Goal: Task Accomplishment & Management: Use online tool/utility

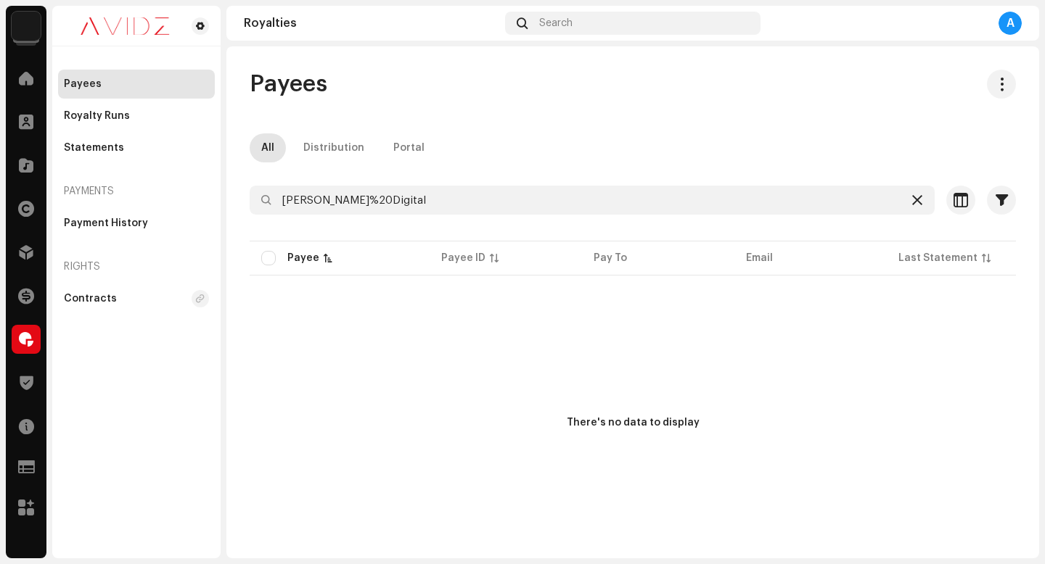
click at [912, 205] on icon at bounding box center [917, 200] width 10 height 12
click at [1009, 21] on div "A" at bounding box center [1009, 23] width 23 height 23
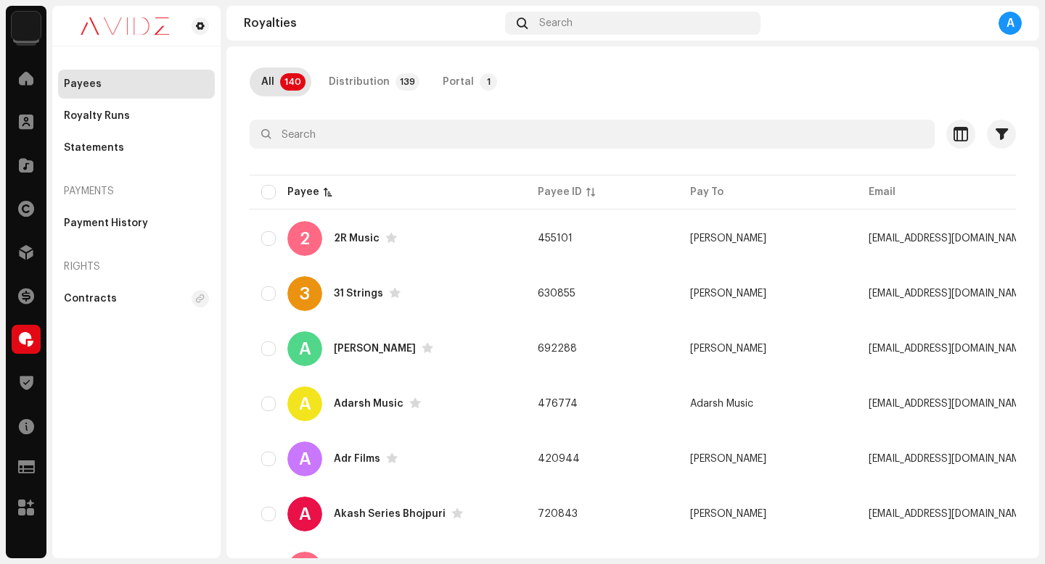
scroll to position [58, 0]
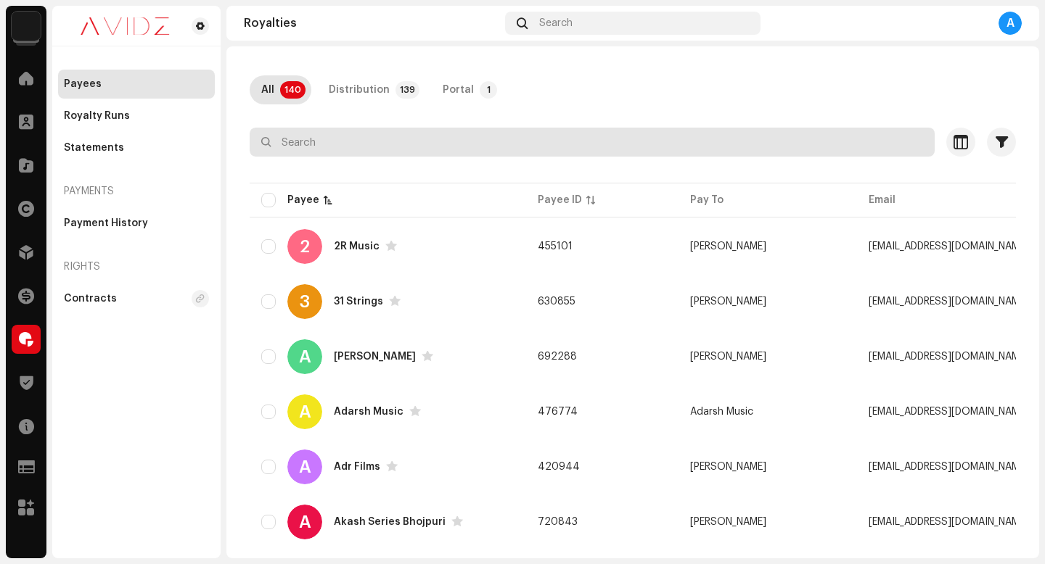
click at [488, 147] on input "text" at bounding box center [592, 142] width 685 height 29
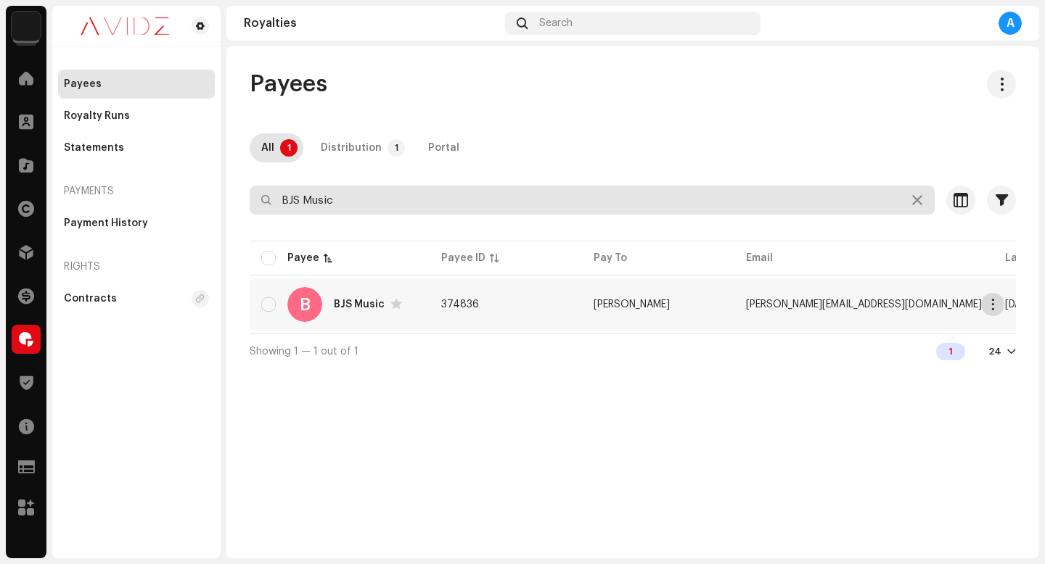
type input "BJS Music"
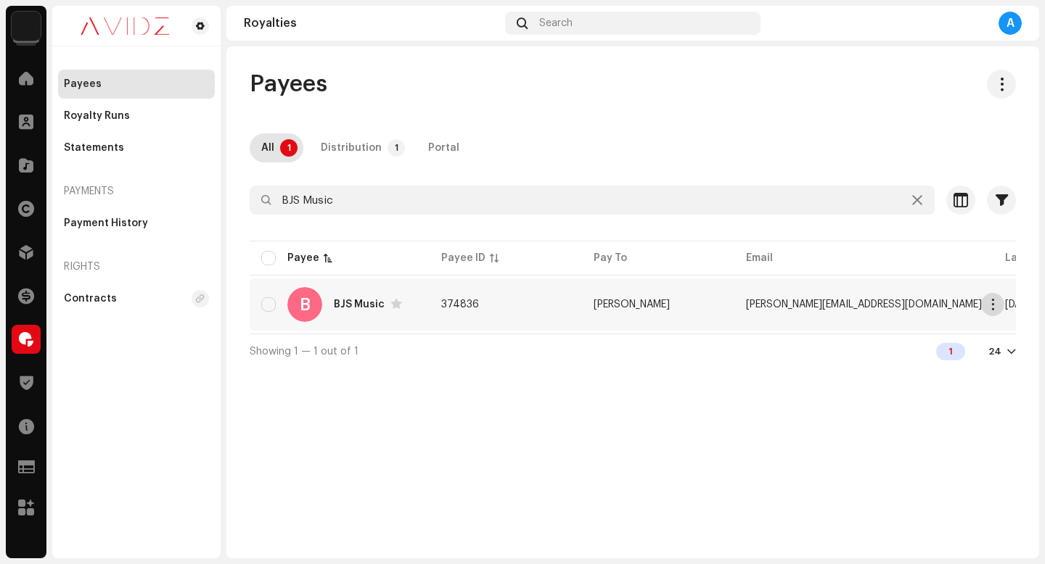
click at [990, 305] on span "button" at bounding box center [992, 305] width 11 height 12
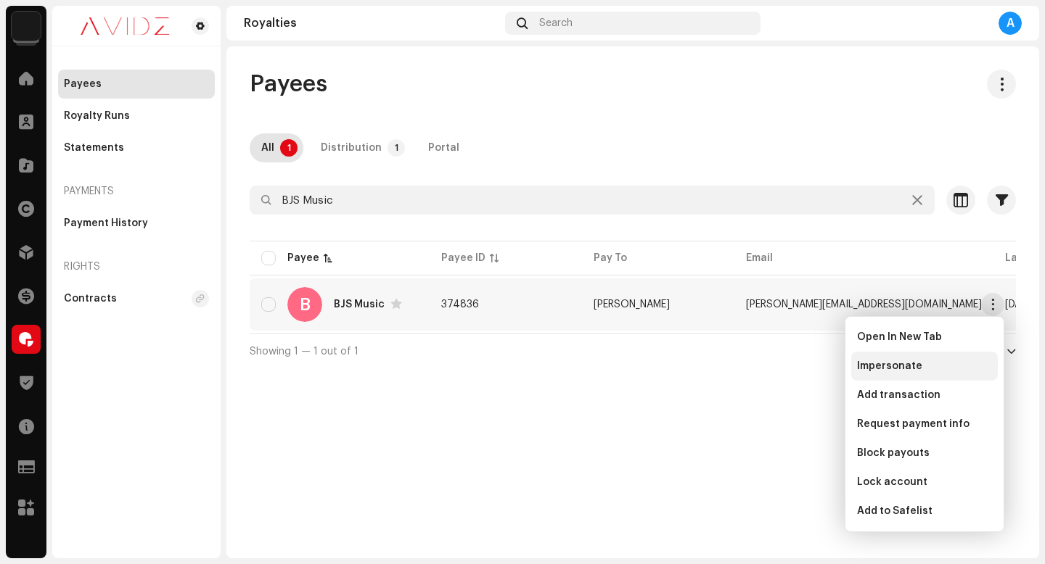
click at [927, 366] on div "Impersonate" at bounding box center [924, 367] width 135 height 12
